Goal: Information Seeking & Learning: Find specific page/section

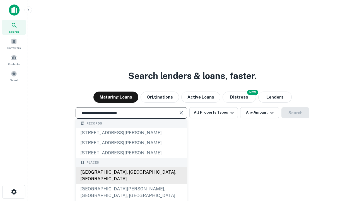
click at [131, 184] on div "Santa Monica, CA, USA" at bounding box center [131, 175] width 111 height 17
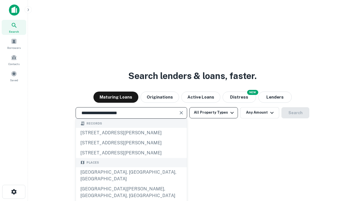
type input "**********"
click at [213, 112] on button "All Property Types" at bounding box center [213, 112] width 48 height 11
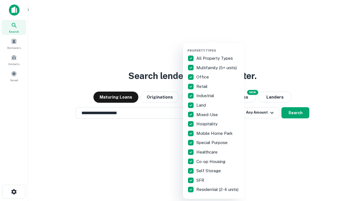
click at [218, 47] on button "button" at bounding box center [217, 47] width 61 height 0
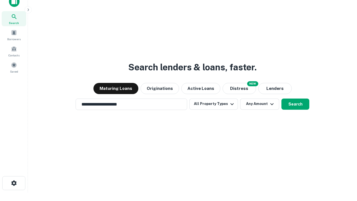
scroll to position [3, 67]
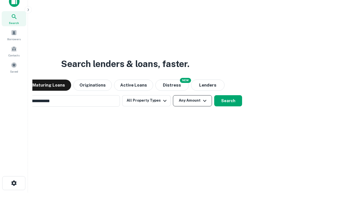
click at [173, 95] on button "Any Amount" at bounding box center [192, 100] width 39 height 11
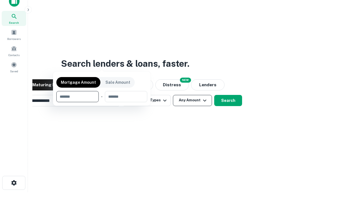
scroll to position [40, 158]
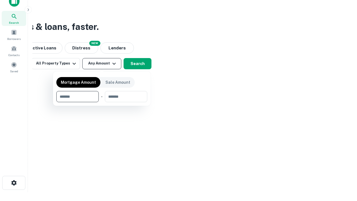
type input "*******"
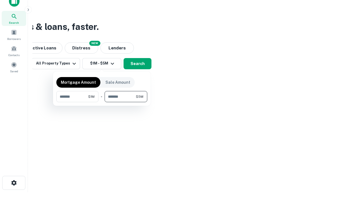
type input "*******"
click at [102, 102] on button "button" at bounding box center [101, 102] width 91 height 0
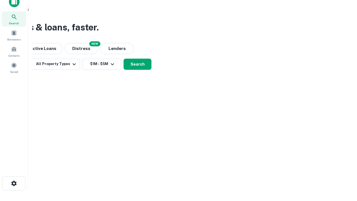
scroll to position [3, 103]
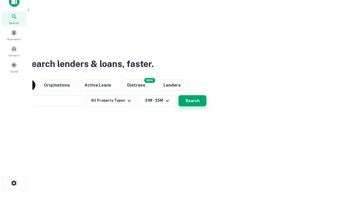
click at [178, 95] on button "Search" at bounding box center [192, 100] width 28 height 11
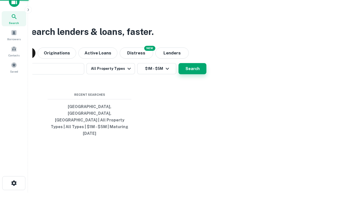
scroll to position [15, 158]
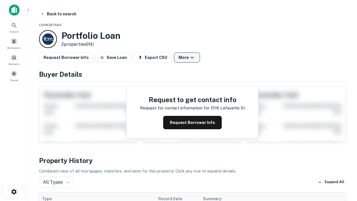
click at [187, 57] on button "More" at bounding box center [187, 57] width 26 height 10
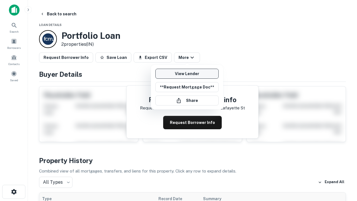
click at [187, 74] on link "View Lender" at bounding box center [186, 74] width 63 height 10
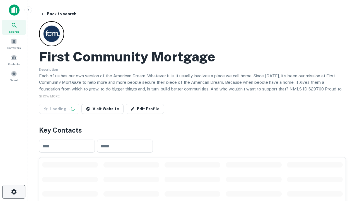
click at [14, 191] on icon "button" at bounding box center [14, 191] width 7 height 7
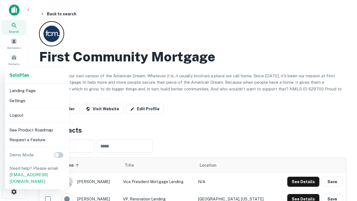
click at [37, 115] on li "Logout" at bounding box center [37, 115] width 60 height 10
